Goal: Task Accomplishment & Management: Manage account settings

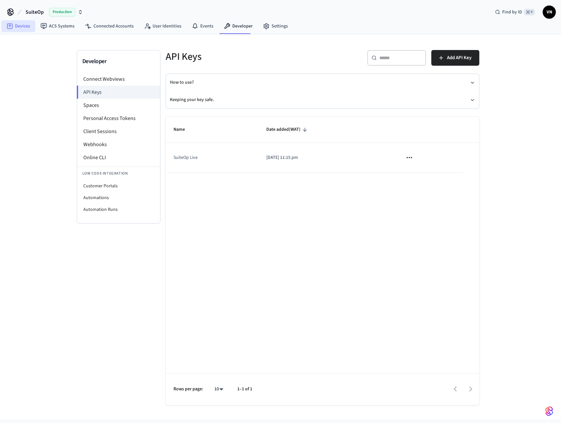
click at [22, 25] on link "Devices" at bounding box center [18, 26] width 34 height 12
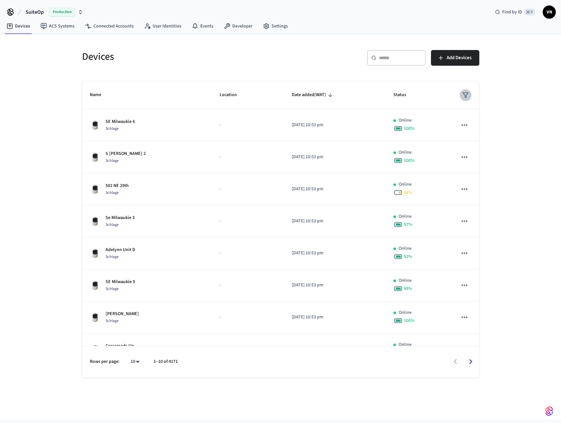
click at [464, 96] on button "sticky table" at bounding box center [466, 95] width 12 height 12
click at [478, 153] on li "Unmanaged" at bounding box center [477, 151] width 34 height 18
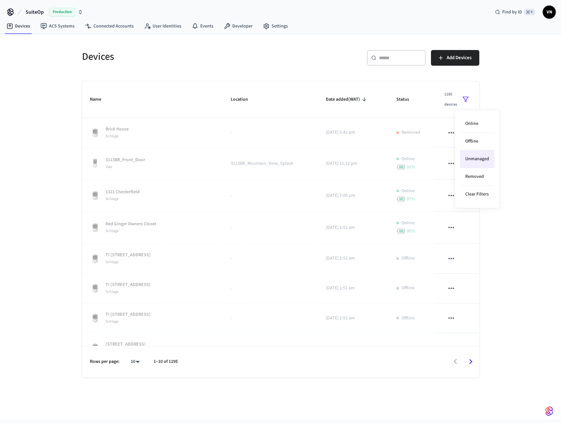
click at [530, 127] on div at bounding box center [280, 211] width 561 height 423
click at [131, 362] on body "SuiteOp Production Find by ID ⌘ K VN Devices ACS Systems Connected Accounts Use…" at bounding box center [280, 209] width 561 height 419
click at [134, 385] on li "100" at bounding box center [132, 387] width 17 height 18
type input "***"
click at [465, 97] on button "sticky table" at bounding box center [466, 99] width 12 height 21
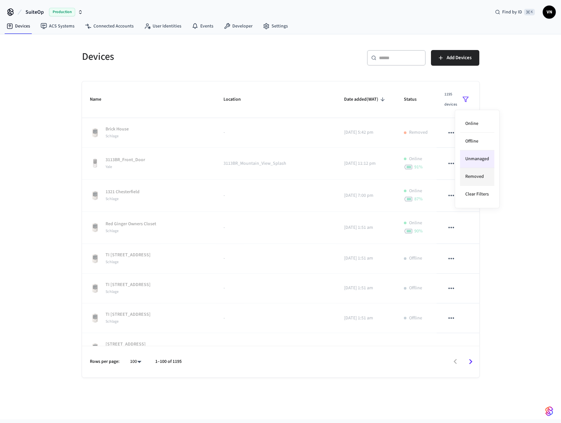
click at [474, 174] on li "Removed" at bounding box center [477, 177] width 34 height 18
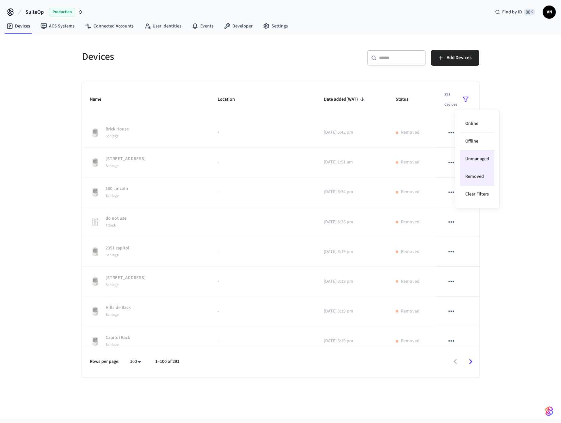
click at [476, 157] on li "Unmanaged" at bounding box center [477, 159] width 34 height 18
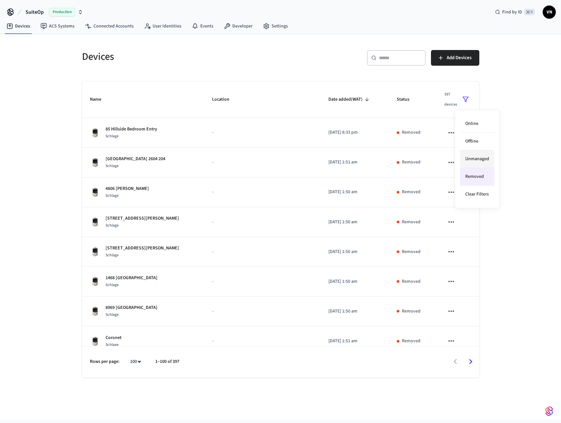
click at [486, 156] on li "Unmanaged" at bounding box center [477, 159] width 34 height 18
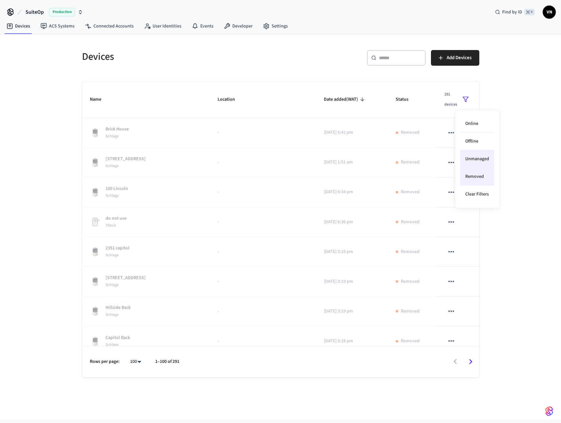
click at [59, 68] on div at bounding box center [280, 211] width 561 height 423
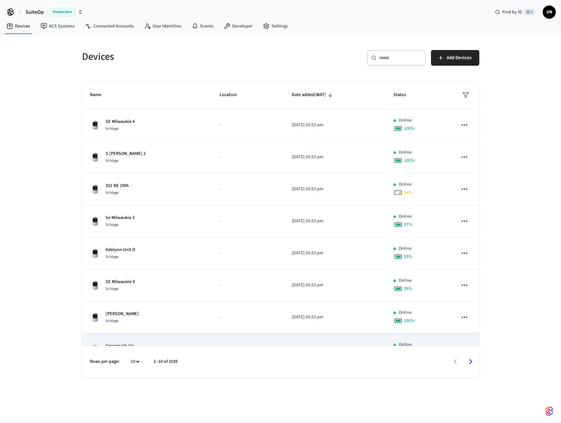
scroll to position [81, 0]
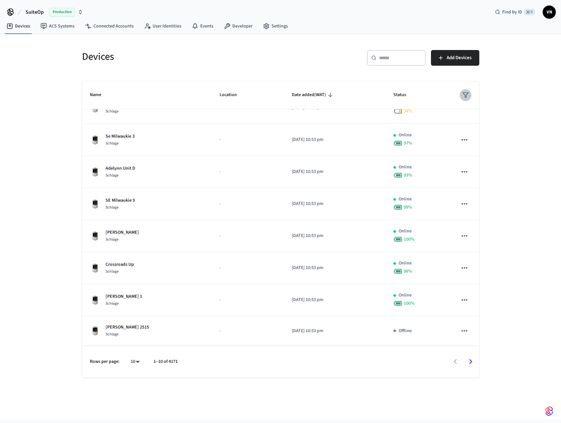
click at [463, 97] on icon "sticky table" at bounding box center [466, 95] width 7 height 7
click at [476, 153] on li "Unmanaged" at bounding box center [477, 151] width 34 height 18
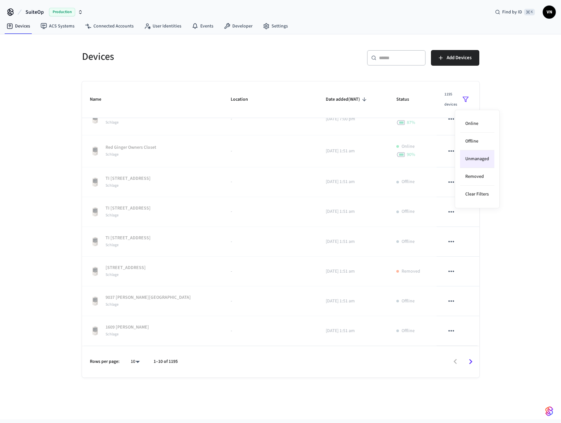
scroll to position [77, 0]
click at [527, 132] on div at bounding box center [280, 211] width 561 height 423
click at [463, 100] on icon "sticky table" at bounding box center [466, 99] width 7 height 7
click at [471, 160] on li "Unmanaged" at bounding box center [477, 159] width 34 height 18
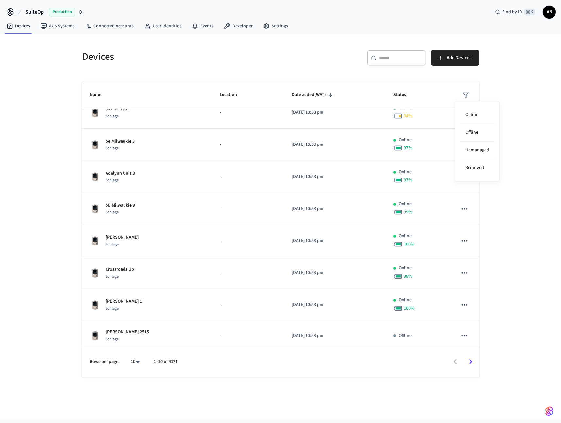
scroll to position [68, 0]
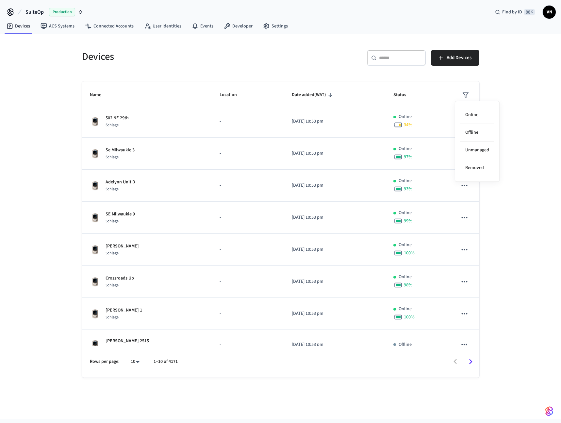
click at [494, 153] on div "Online Offline Unmanaged Removed" at bounding box center [477, 141] width 45 height 81
click at [490, 152] on li "Unmanaged" at bounding box center [477, 151] width 34 height 18
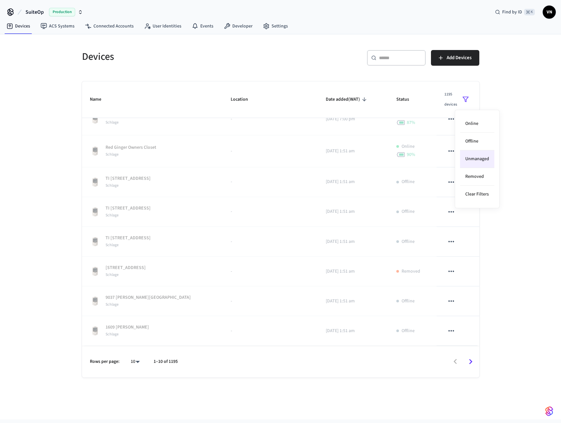
click at [505, 238] on div at bounding box center [280, 211] width 561 height 423
click at [463, 100] on icon "sticky table" at bounding box center [466, 99] width 7 height 7
click at [472, 158] on li "Unmanaged" at bounding box center [477, 159] width 34 height 18
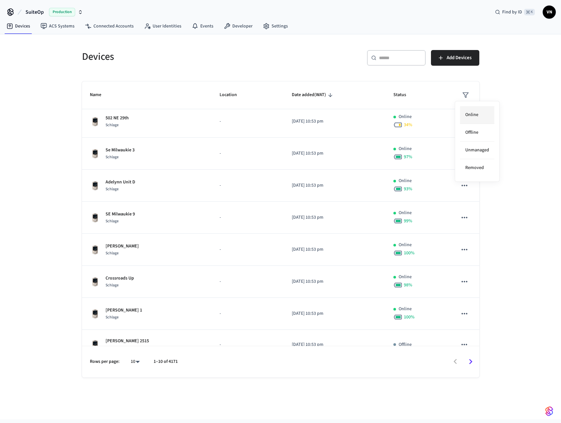
click at [478, 117] on li "Online" at bounding box center [477, 115] width 34 height 18
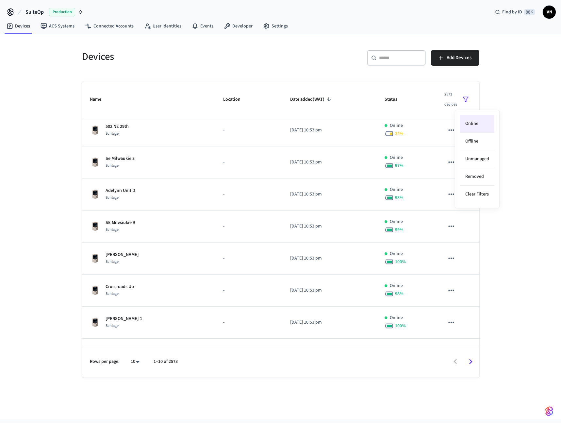
scroll to position [77, 0]
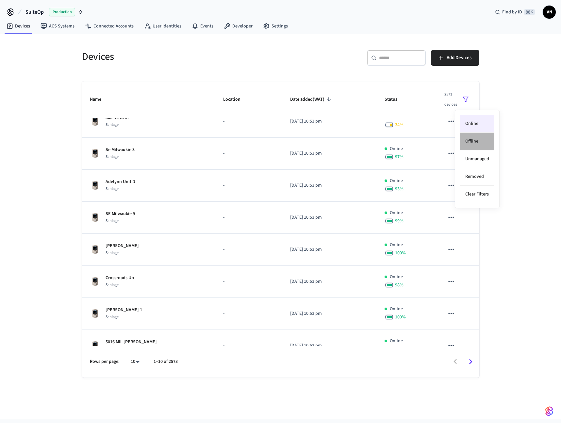
click at [475, 144] on li "Offline" at bounding box center [477, 142] width 34 height 18
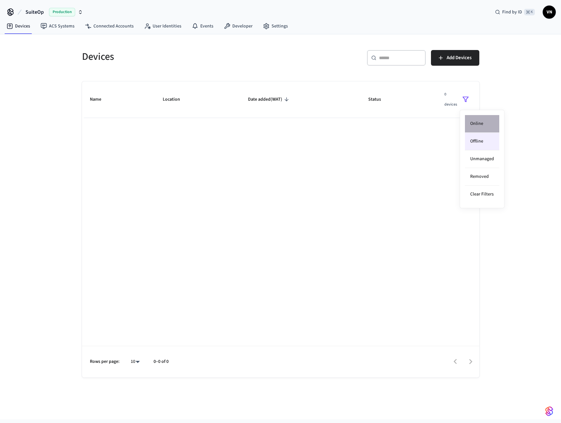
click at [485, 123] on li "Online" at bounding box center [482, 124] width 34 height 18
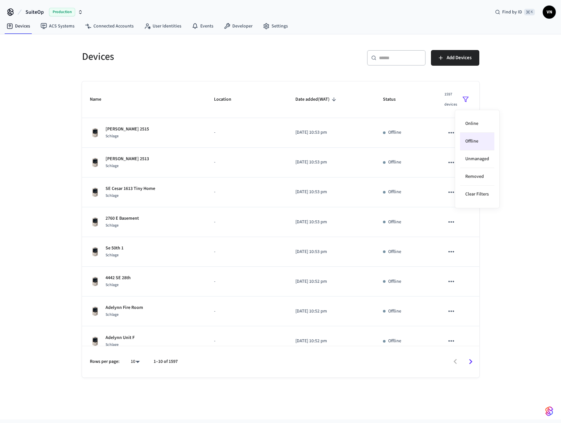
click at [484, 140] on li "Offline" at bounding box center [477, 142] width 34 height 18
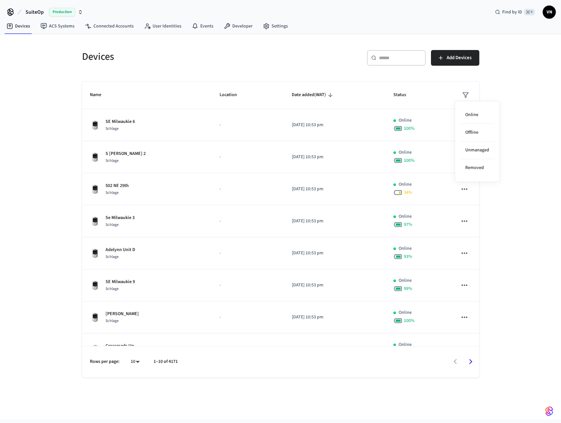
click at [455, 93] on div at bounding box center [280, 211] width 561 height 423
click at [463, 95] on icon "sticky table" at bounding box center [466, 95] width 7 height 7
click at [486, 151] on li "Unmanaged" at bounding box center [477, 151] width 34 height 18
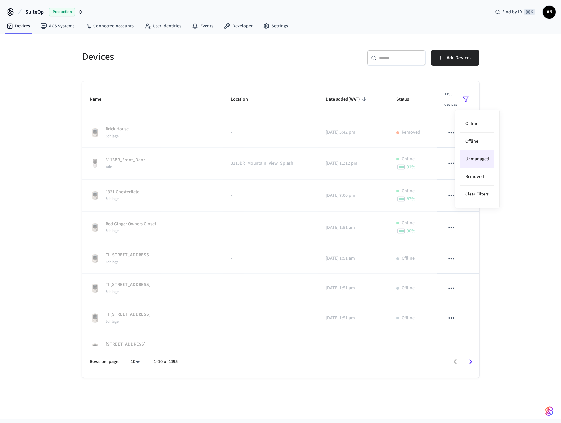
click at [484, 155] on li "Unmanaged" at bounding box center [477, 159] width 34 height 18
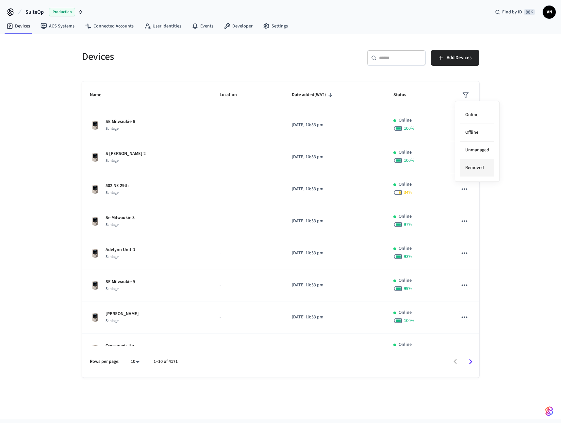
click at [478, 167] on li "Removed" at bounding box center [477, 167] width 34 height 17
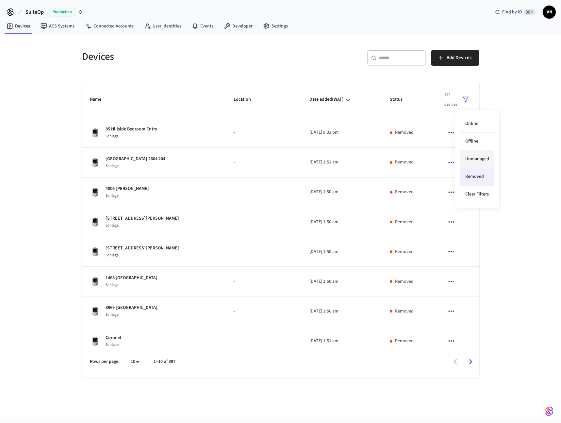
click at [481, 162] on li "Unmanaged" at bounding box center [477, 159] width 34 height 18
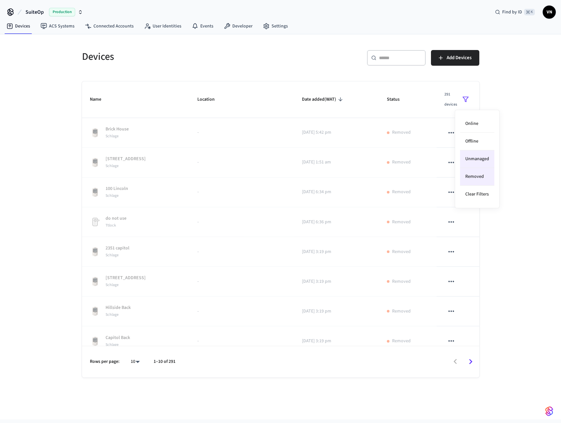
click at [475, 152] on li "Unmanaged" at bounding box center [477, 159] width 34 height 18
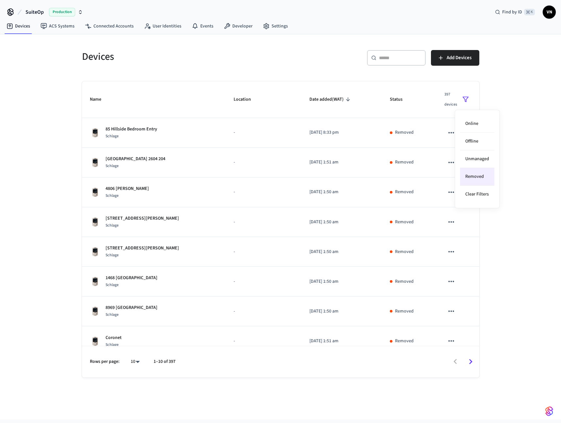
click at [464, 181] on li "Removed" at bounding box center [477, 177] width 34 height 18
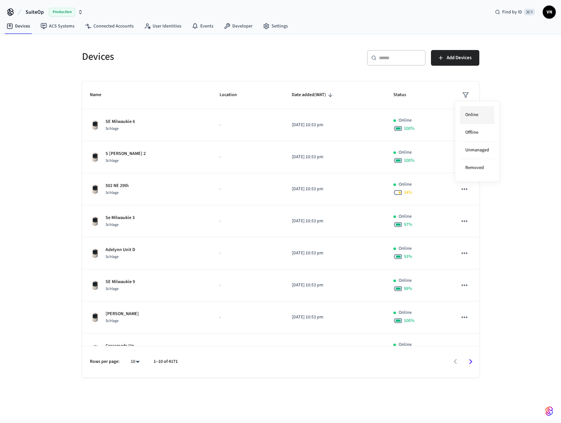
click at [477, 115] on li "Online" at bounding box center [477, 115] width 34 height 18
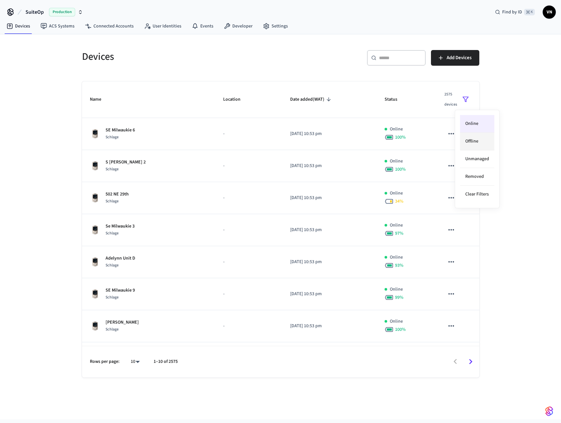
click at [476, 139] on li "Offline" at bounding box center [477, 142] width 34 height 18
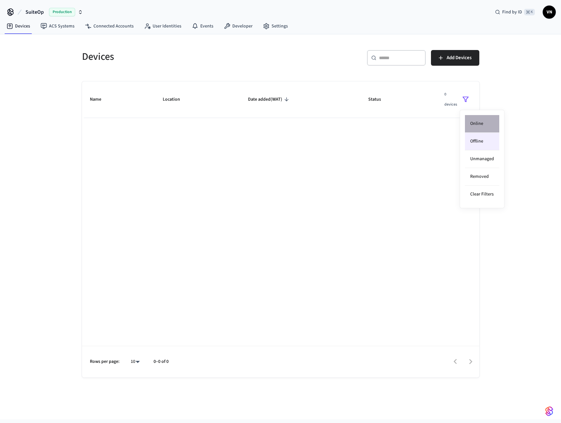
click at [491, 127] on li "Online" at bounding box center [482, 124] width 34 height 18
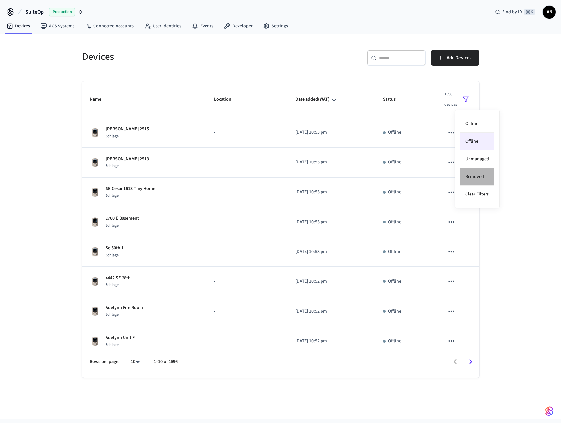
click at [480, 174] on li "Removed" at bounding box center [477, 177] width 34 height 18
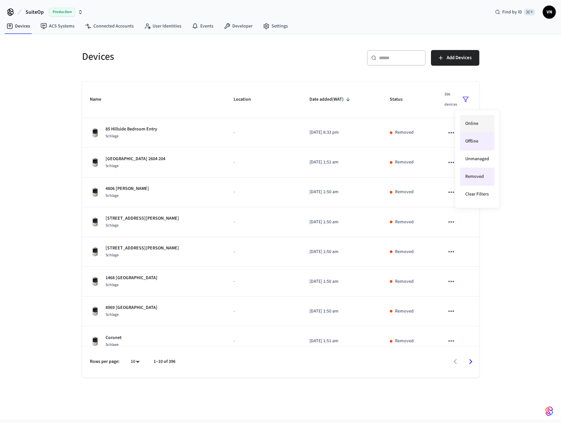
click at [489, 120] on li "Online" at bounding box center [477, 124] width 34 height 18
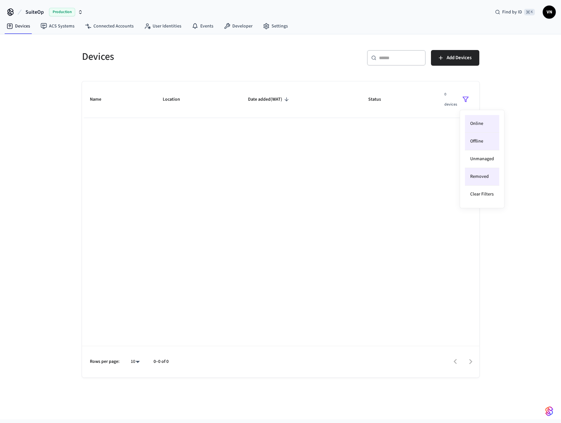
click at [483, 140] on li "Offline" at bounding box center [482, 142] width 34 height 18
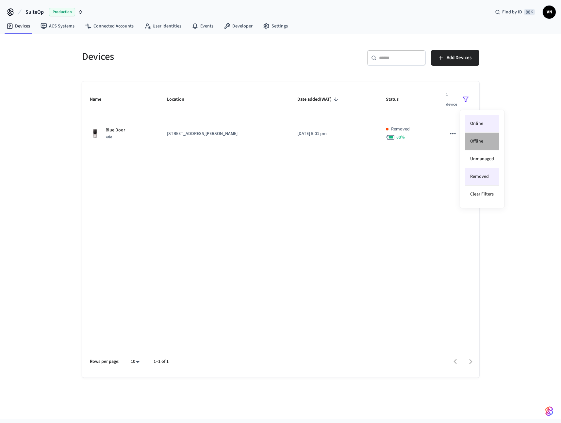
click at [485, 138] on li "Offline" at bounding box center [482, 142] width 34 height 18
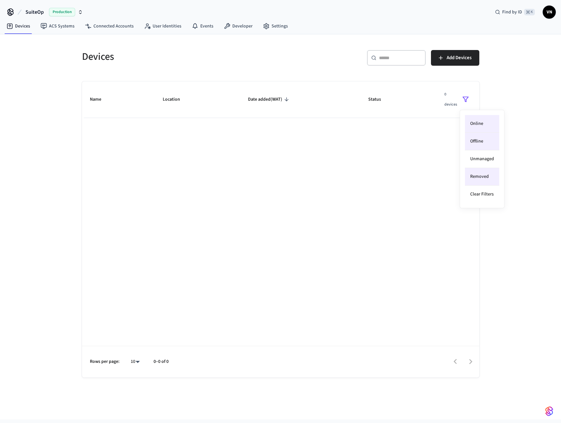
click at [488, 120] on li "Online" at bounding box center [482, 124] width 34 height 18
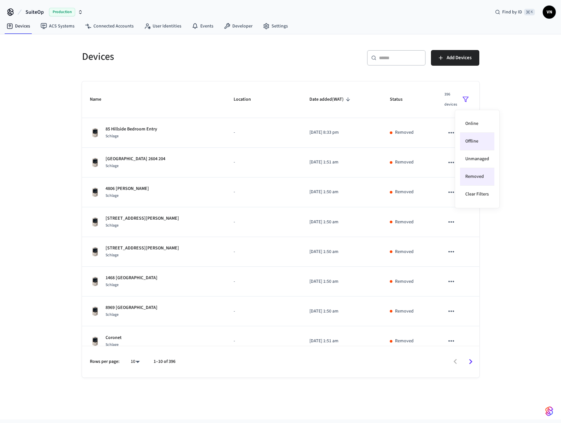
click at [480, 143] on li "Offline" at bounding box center [477, 142] width 34 height 18
click at [479, 173] on li "Removed" at bounding box center [477, 177] width 34 height 18
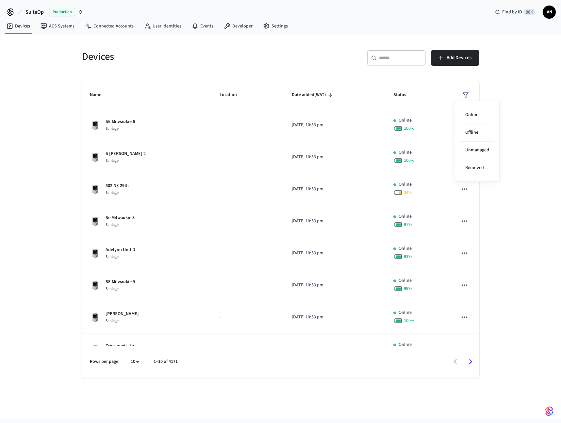
click at [525, 88] on div at bounding box center [280, 211] width 561 height 423
click at [463, 96] on icon "sticky table" at bounding box center [466, 95] width 7 height 7
click at [475, 149] on li "Unmanaged" at bounding box center [477, 151] width 34 height 18
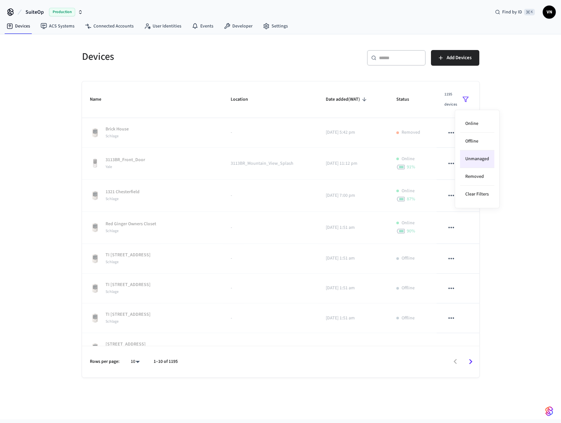
click at [505, 218] on div at bounding box center [280, 211] width 561 height 423
click at [463, 101] on icon "sticky table" at bounding box center [466, 99] width 7 height 7
click at [480, 175] on li "Removed" at bounding box center [477, 177] width 34 height 18
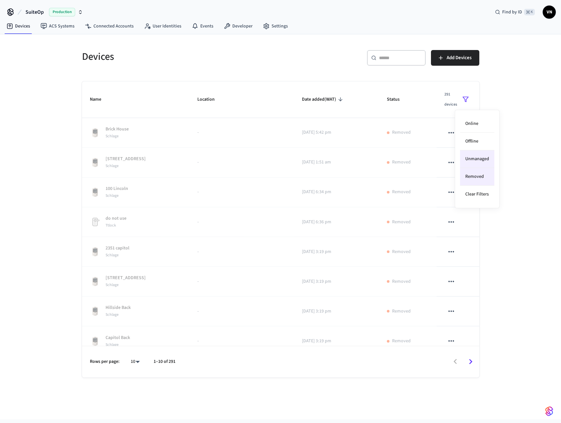
click at [488, 160] on li "Unmanaged" at bounding box center [477, 159] width 34 height 18
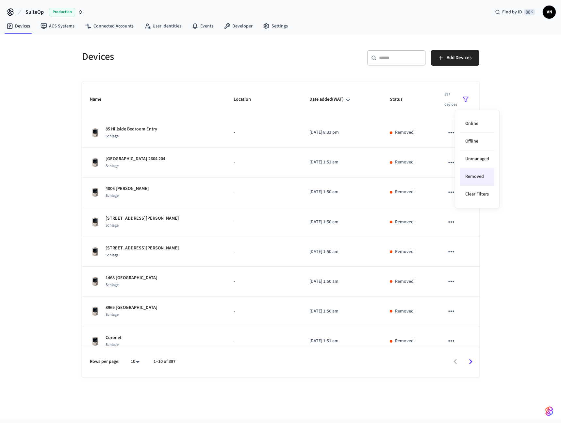
click at [484, 175] on li "Removed" at bounding box center [477, 177] width 34 height 18
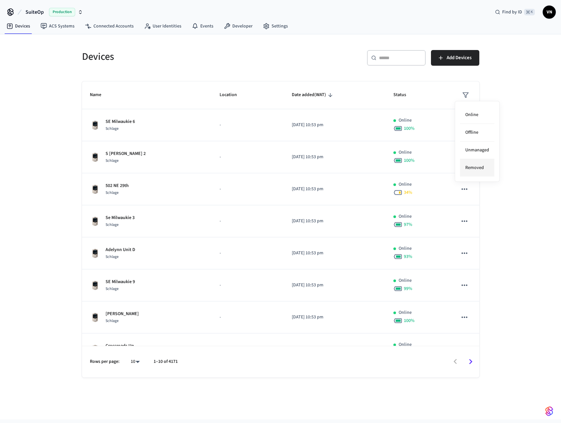
click at [474, 167] on li "Removed" at bounding box center [477, 167] width 34 height 17
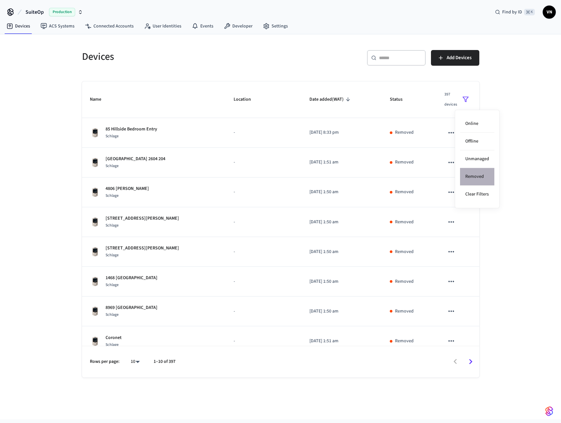
click at [483, 173] on li "Removed" at bounding box center [477, 177] width 34 height 18
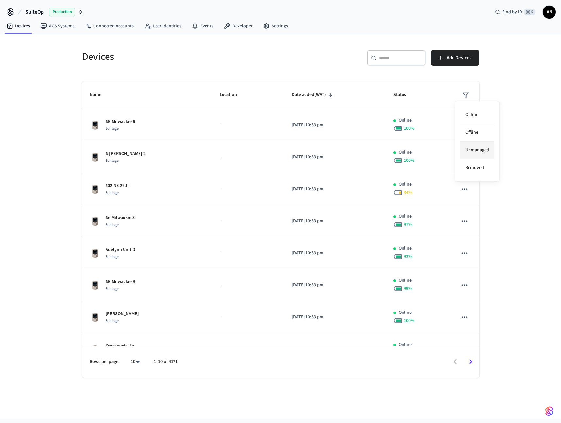
click at [478, 150] on li "Unmanaged" at bounding box center [477, 151] width 34 height 18
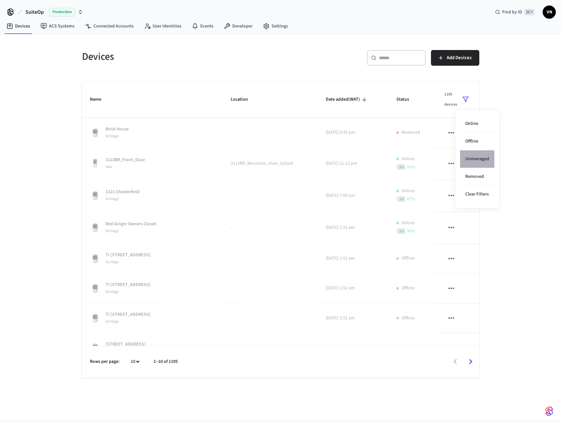
click at [484, 161] on li "Unmanaged" at bounding box center [477, 159] width 34 height 18
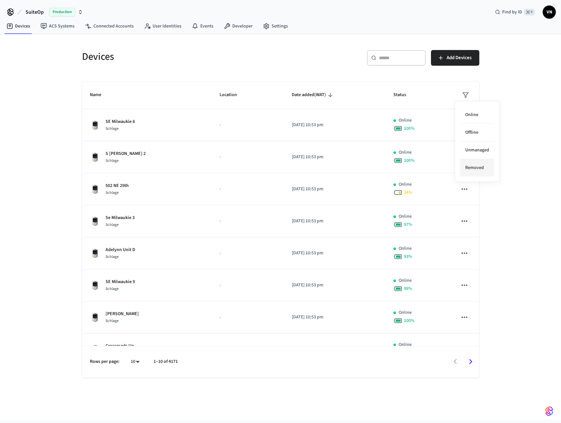
click at [474, 172] on li "Removed" at bounding box center [477, 167] width 34 height 17
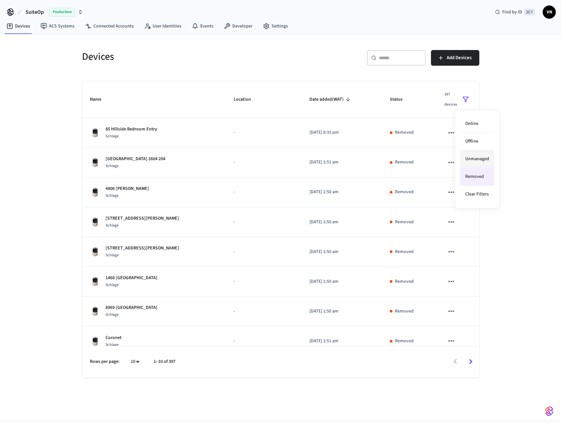
click at [481, 162] on li "Unmanaged" at bounding box center [477, 159] width 34 height 18
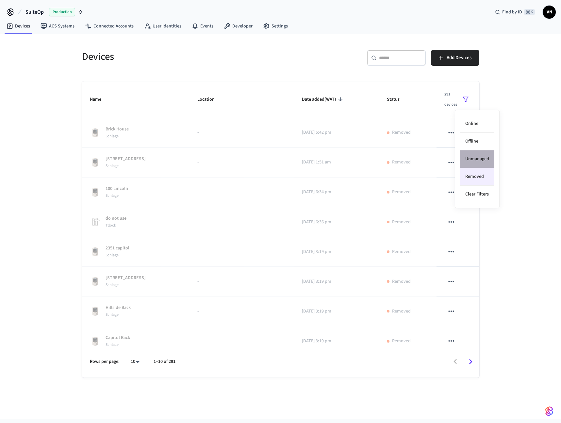
click at [471, 160] on li "Unmanaged" at bounding box center [477, 159] width 34 height 18
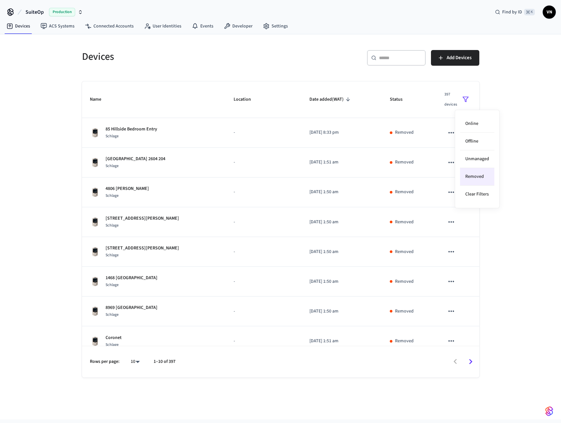
click at [472, 175] on li "Removed" at bounding box center [477, 177] width 34 height 18
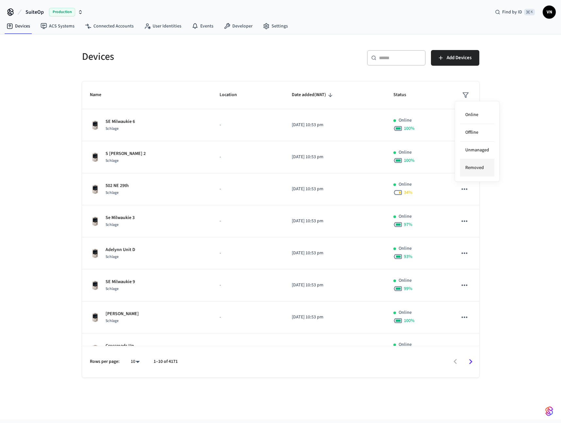
click at [474, 162] on li "Removed" at bounding box center [477, 167] width 34 height 17
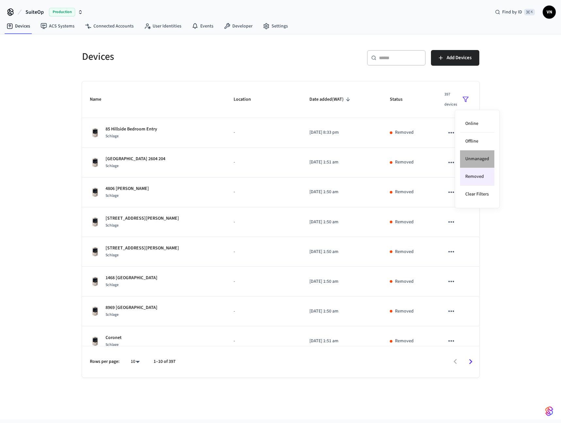
click at [474, 156] on li "Unmanaged" at bounding box center [477, 159] width 34 height 18
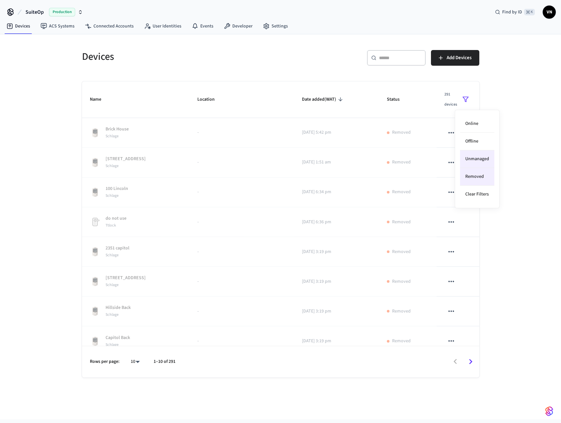
click at [474, 177] on li "Removed" at bounding box center [477, 177] width 34 height 18
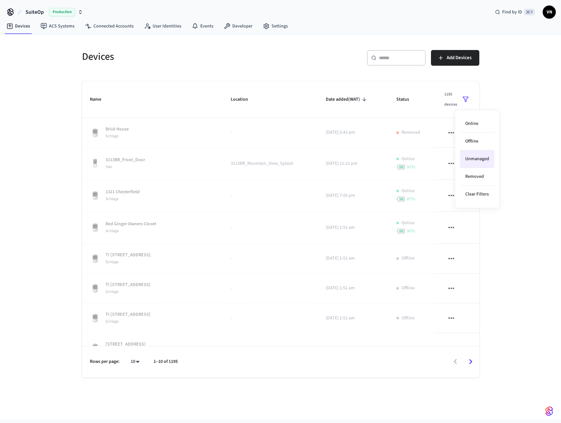
click at [482, 158] on li "Unmanaged" at bounding box center [477, 159] width 34 height 18
